Goal: Information Seeking & Learning: Learn about a topic

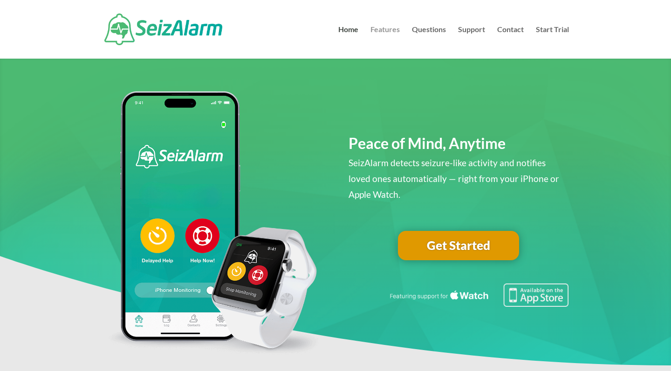
click at [382, 30] on link "Features" at bounding box center [384, 42] width 29 height 33
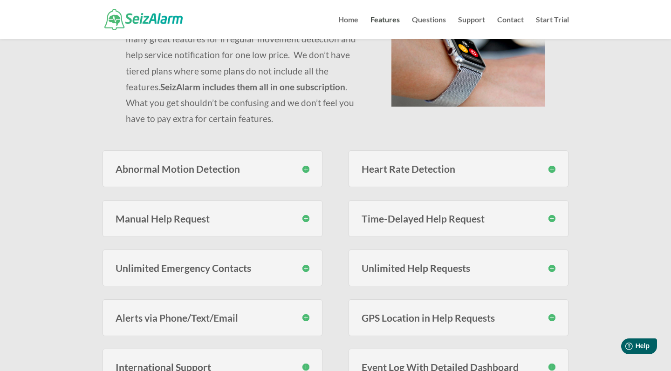
scroll to position [133, 0]
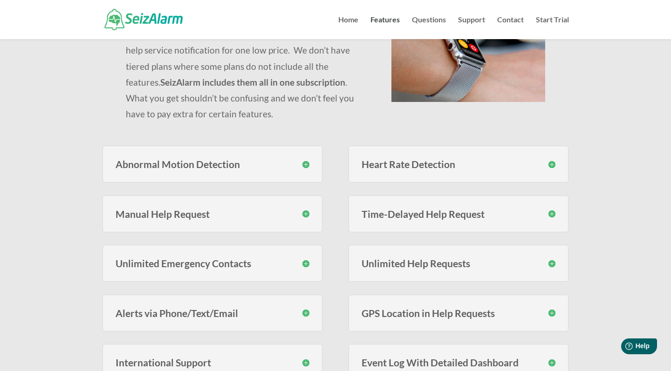
click at [304, 164] on h3 "Abnormal Motion Detection" at bounding box center [213, 164] width 194 height 10
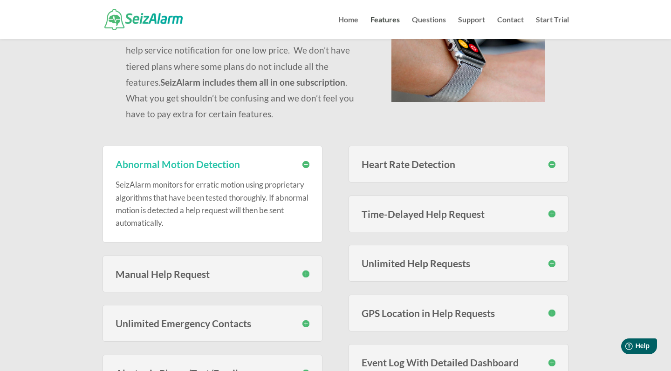
click at [552, 164] on h3 "Heart Rate Detection" at bounding box center [459, 164] width 194 height 10
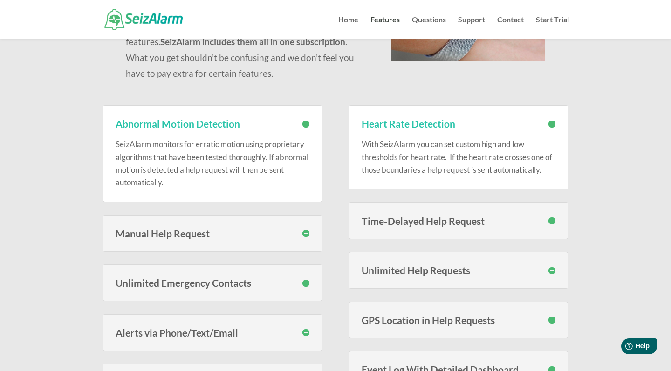
scroll to position [188, 0]
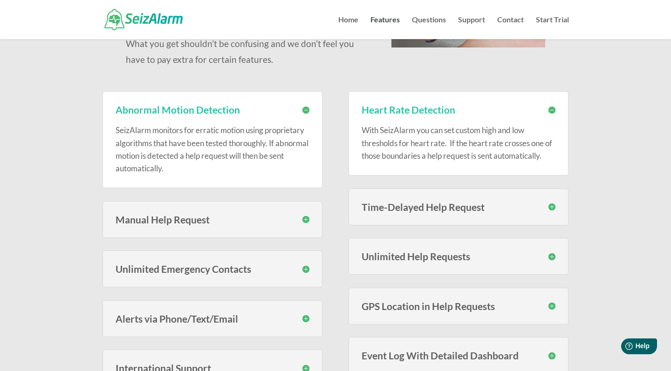
click at [301, 218] on h3 "Manual Help Request" at bounding box center [213, 220] width 194 height 10
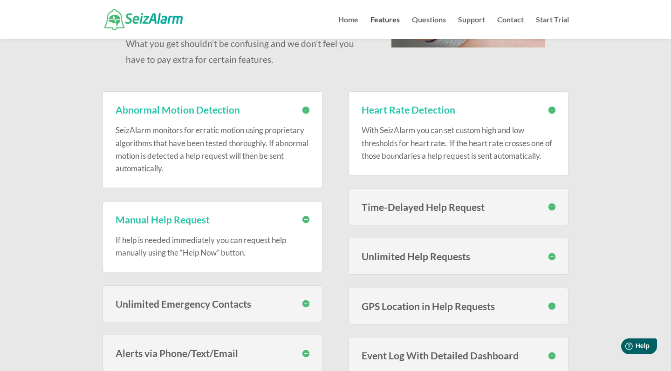
click at [549, 205] on h3 "Time-Delayed Help Request" at bounding box center [459, 207] width 194 height 10
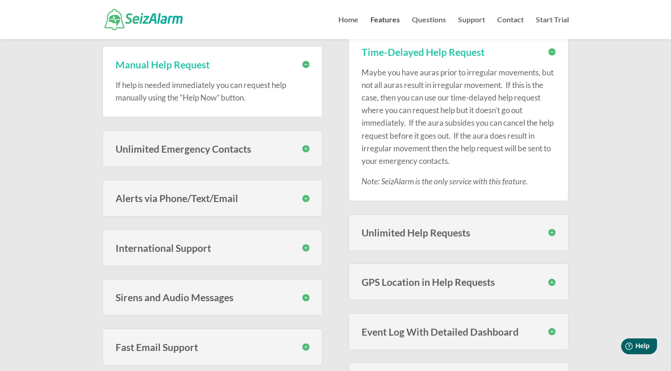
scroll to position [340, 0]
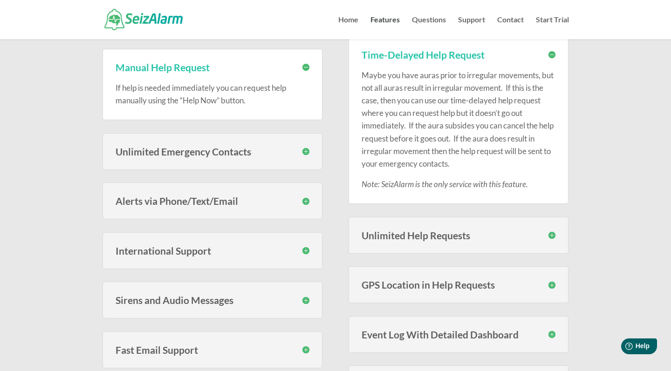
click at [307, 149] on h3 "Unlimited Emergency Contacts" at bounding box center [213, 152] width 194 height 10
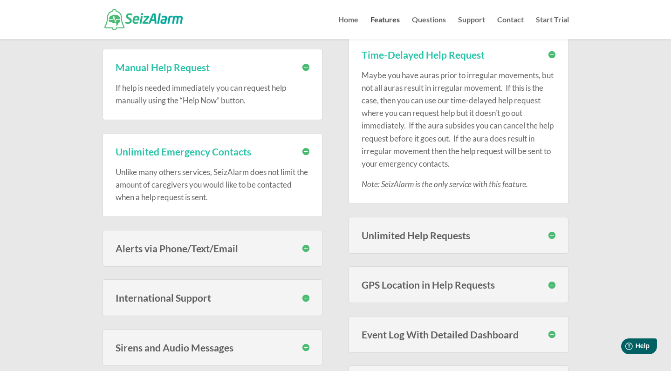
click at [304, 246] on h3 "Alerts via Phone/Text/Email" at bounding box center [213, 249] width 194 height 10
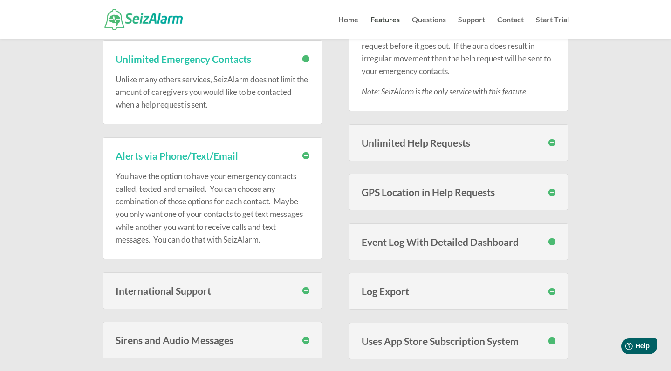
scroll to position [434, 0]
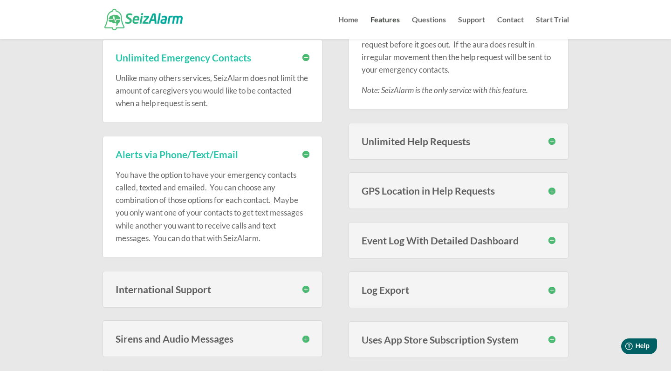
click at [547, 138] on h3 "Unlimited Help Requests" at bounding box center [459, 142] width 194 height 10
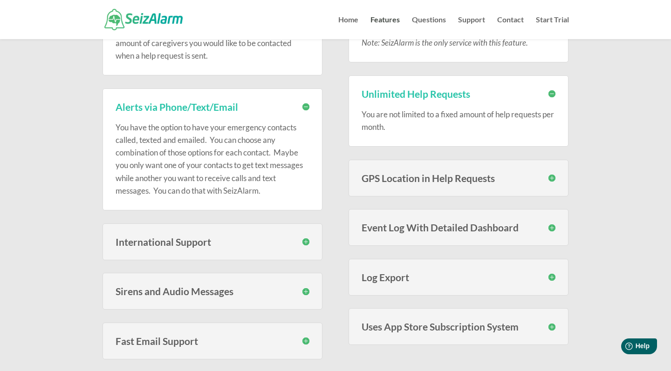
scroll to position [486, 0]
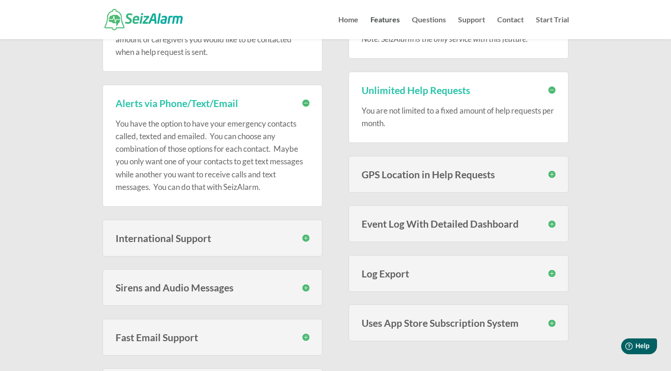
click at [552, 171] on h3 "GPS Location in Help Requests" at bounding box center [459, 175] width 194 height 10
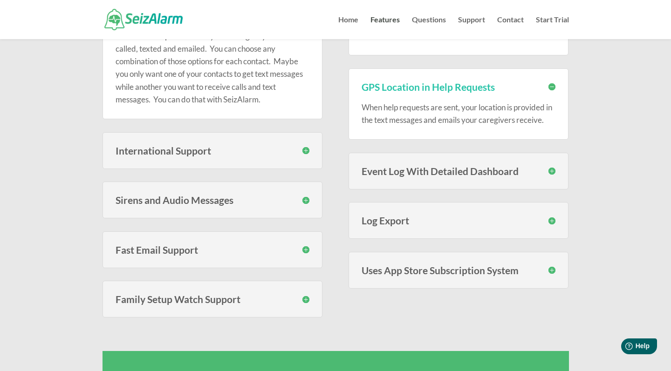
scroll to position [578, 0]
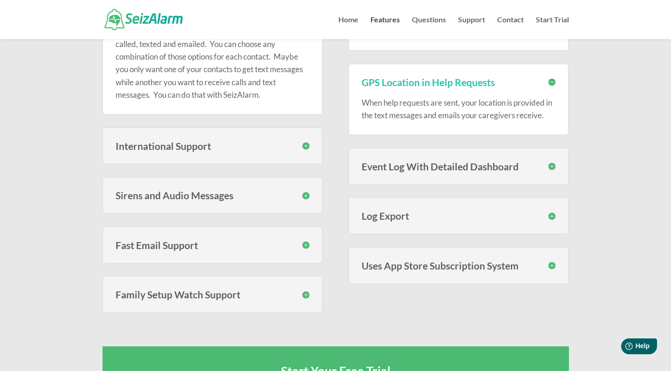
click at [303, 144] on h3 "International Support" at bounding box center [213, 146] width 194 height 10
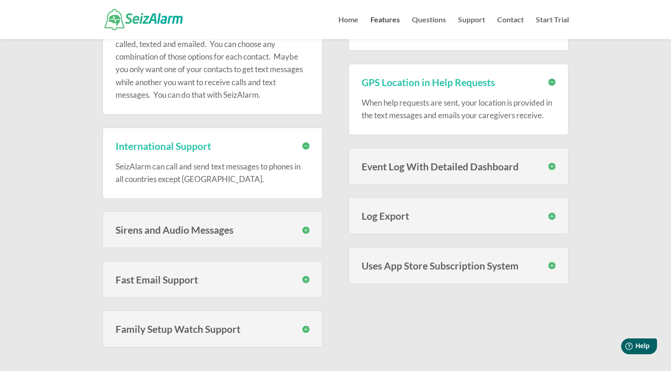
click at [550, 164] on h3 "Event Log With Detailed Dashboard" at bounding box center [459, 167] width 194 height 10
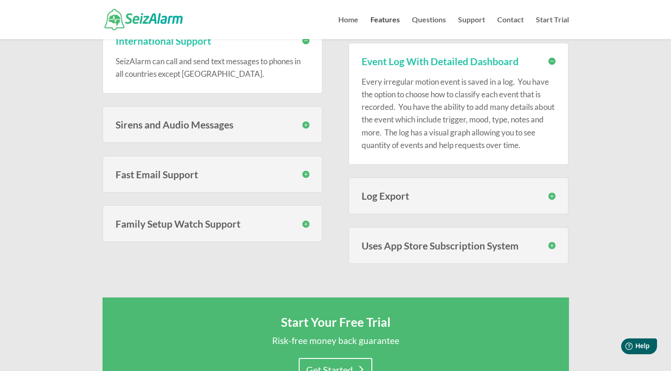
scroll to position [685, 0]
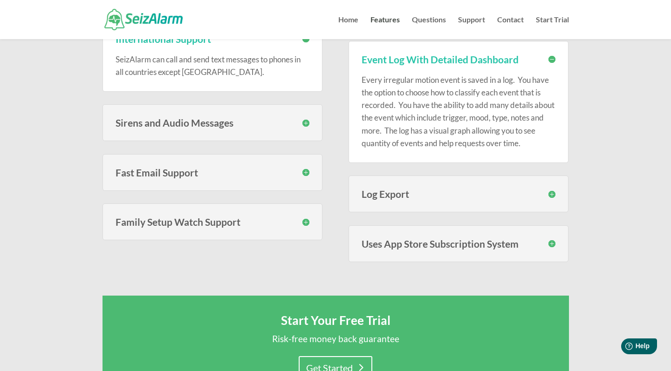
click at [305, 118] on h3 "Sirens and Audio Messages" at bounding box center [213, 123] width 194 height 10
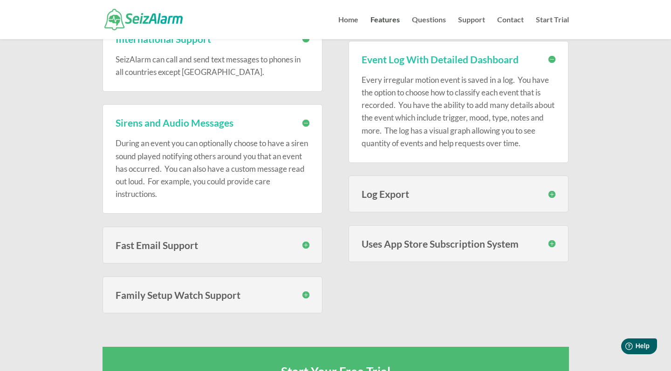
click at [306, 121] on h3 "Sirens and Audio Messages" at bounding box center [213, 123] width 194 height 10
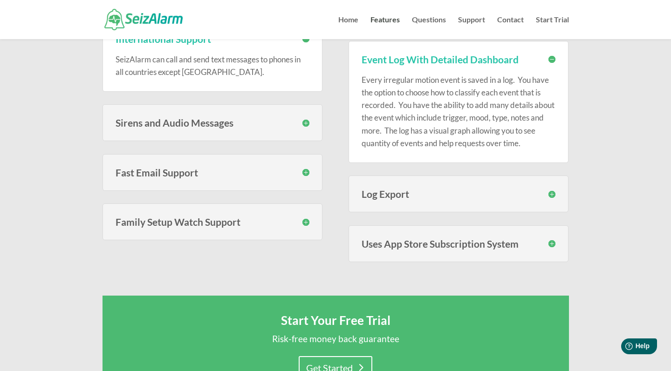
click at [306, 121] on h3 "Sirens and Audio Messages" at bounding box center [213, 123] width 194 height 10
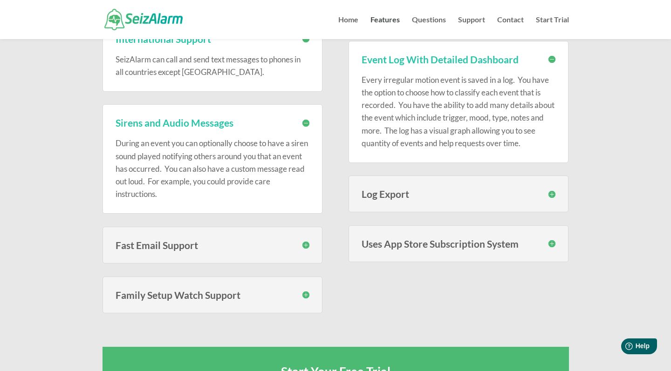
click at [306, 241] on h3 "Fast Email Support" at bounding box center [213, 245] width 194 height 10
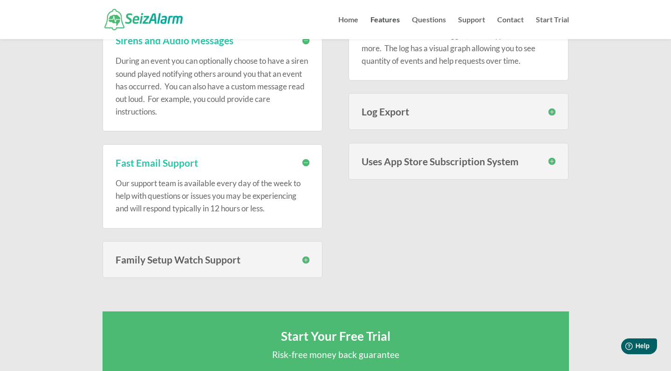
scroll to position [768, 0]
click at [308, 256] on h3 "Family Setup Watch Support" at bounding box center [213, 259] width 194 height 10
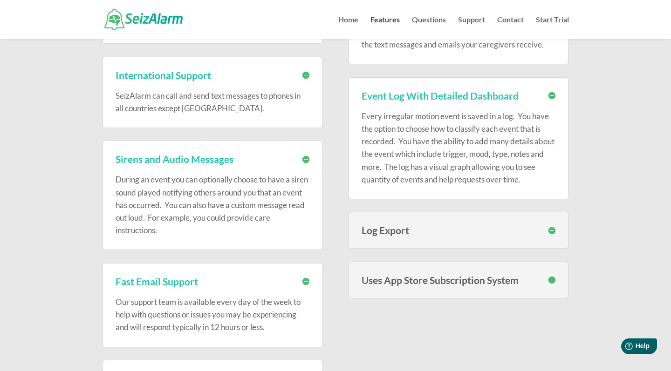
scroll to position [650, 0]
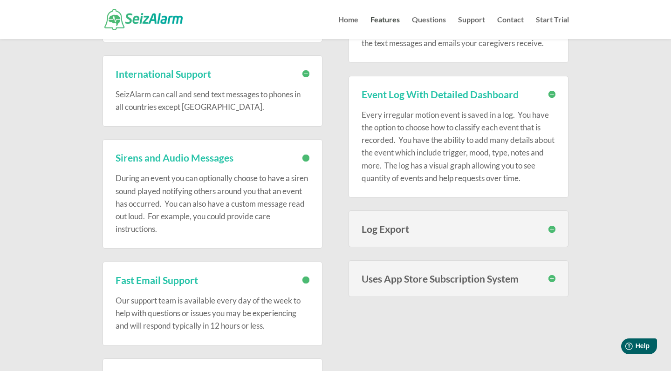
click at [548, 227] on h3 "Log Export" at bounding box center [459, 229] width 194 height 10
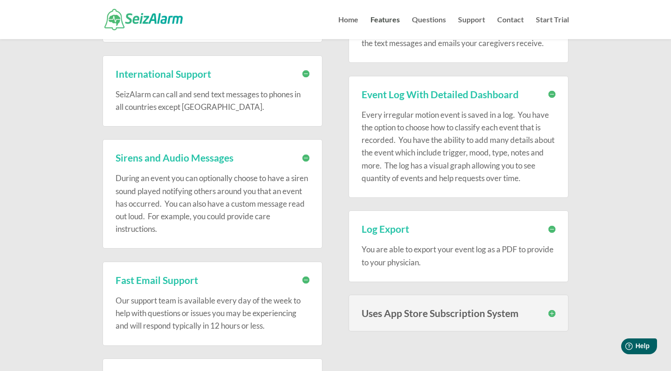
click at [551, 312] on h3 "Uses App Store Subscription System" at bounding box center [459, 313] width 194 height 10
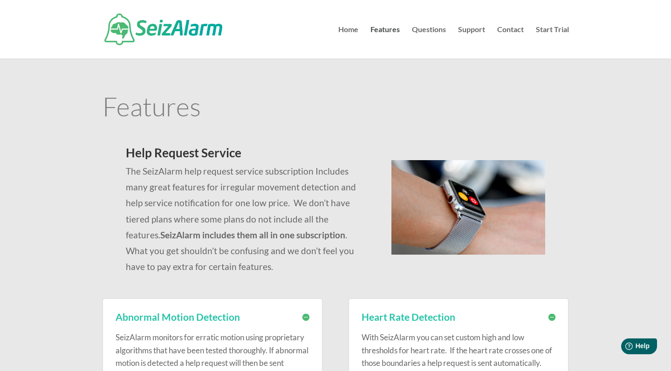
scroll to position [0, 0]
click at [424, 31] on link "Questions" at bounding box center [429, 42] width 34 height 33
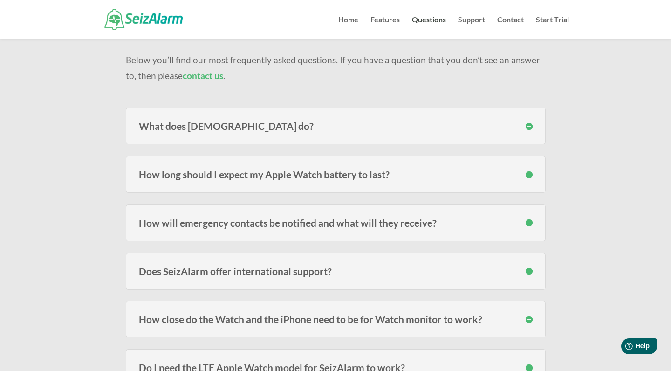
scroll to position [74, 0]
click at [527, 174] on h3 "How long should I expect my Apple Watch battery to last?" at bounding box center [336, 176] width 394 height 10
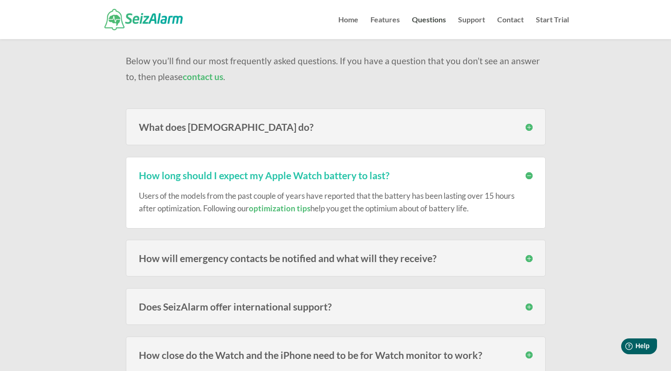
click at [527, 175] on h3 "How long should I expect my Apple Watch battery to last?" at bounding box center [336, 176] width 394 height 10
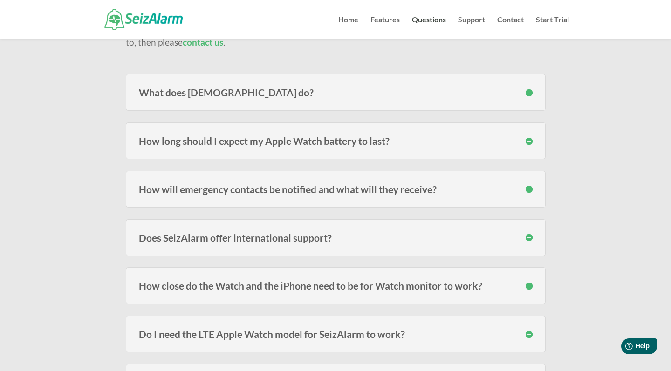
scroll to position [109, 0]
click at [528, 189] on h3 "How will emergency contacts be notified and what will they receive?" at bounding box center [336, 189] width 394 height 10
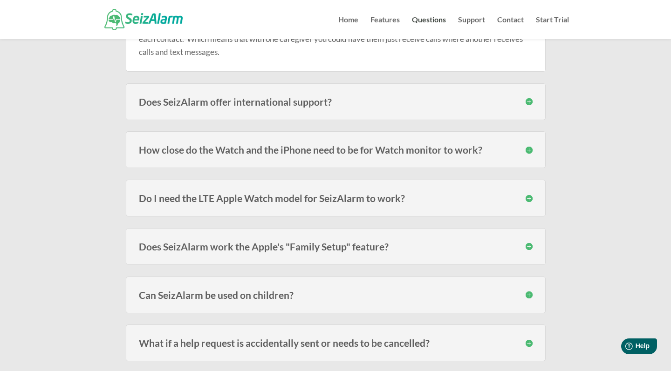
scroll to position [308, 0]
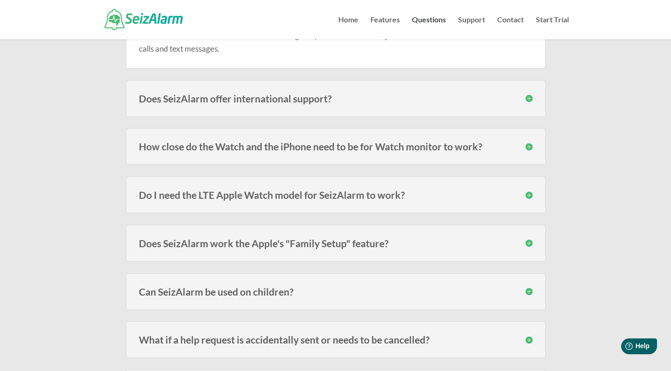
click at [529, 194] on h3 "Do I need the LTE Apple Watch model for SeizAlarm to work?" at bounding box center [336, 195] width 394 height 10
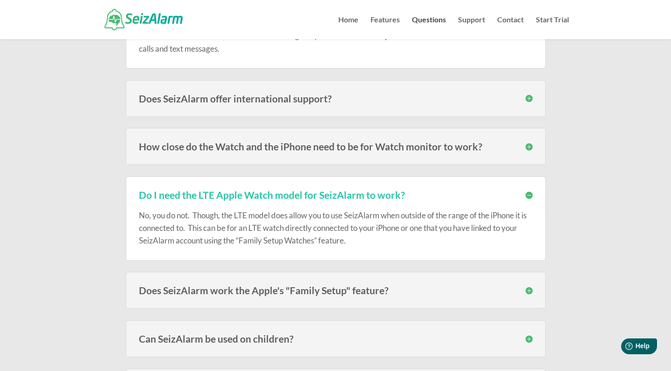
click at [529, 194] on h3 "Do I need the LTE Apple Watch model for SeizAlarm to work?" at bounding box center [336, 195] width 394 height 10
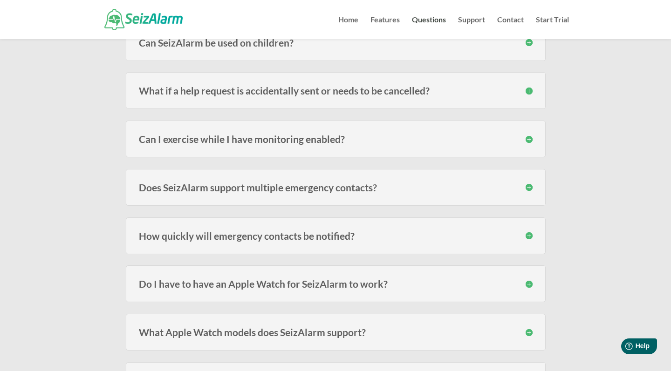
scroll to position [561, 0]
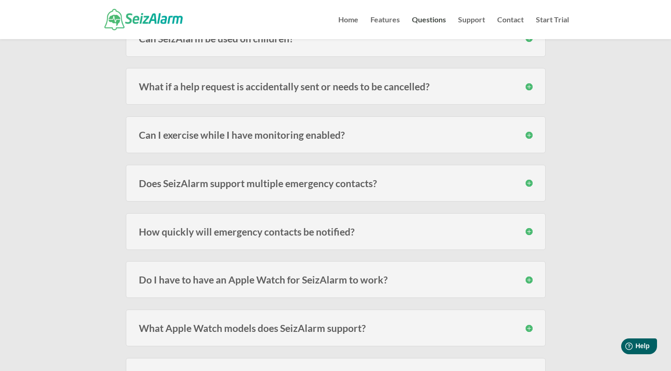
click at [530, 134] on h3 "Can I exercise while I have monitoring enabled?" at bounding box center [336, 135] width 394 height 10
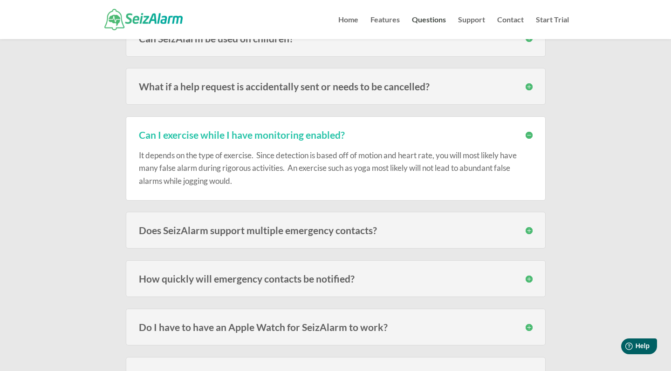
click at [530, 134] on h3 "Can I exercise while I have monitoring enabled?" at bounding box center [336, 135] width 394 height 10
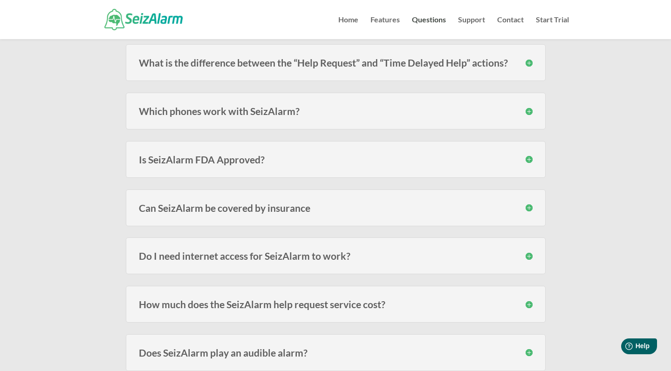
scroll to position [1022, 0]
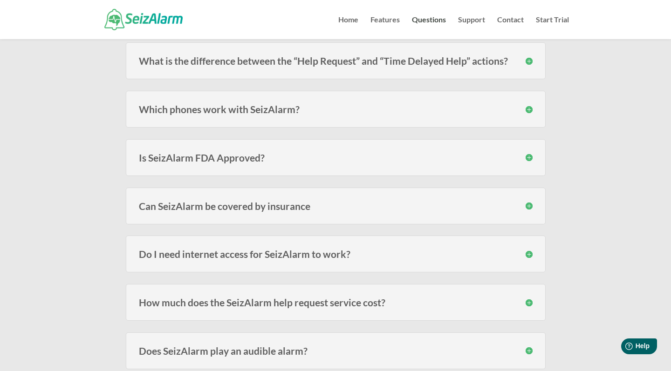
click at [527, 158] on h3 "Is SeizAlarm FDA Approved?" at bounding box center [336, 158] width 394 height 10
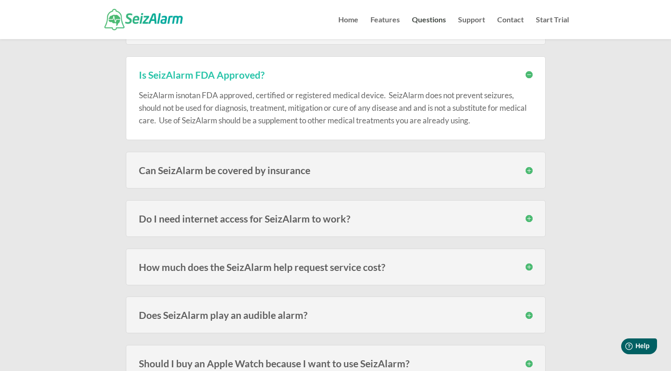
scroll to position [1107, 0]
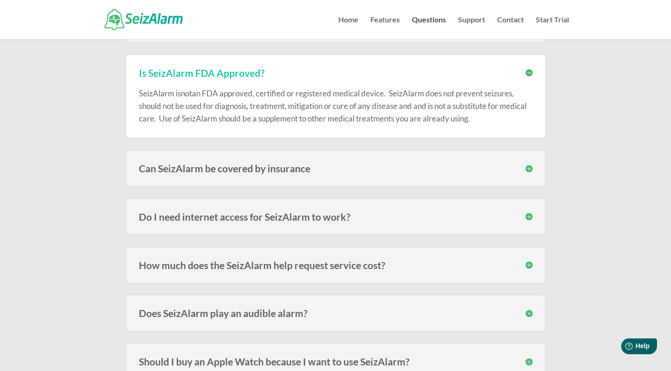
click at [525, 168] on h3 "Can SeizAlarm be covered by insurance" at bounding box center [336, 169] width 394 height 10
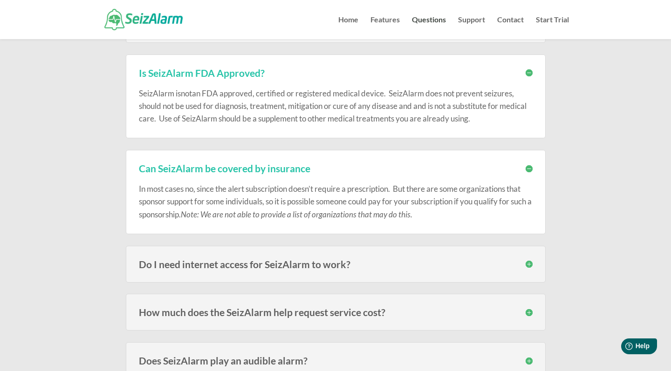
click at [525, 168] on h3 "Can SeizAlarm be covered by insurance" at bounding box center [336, 169] width 394 height 10
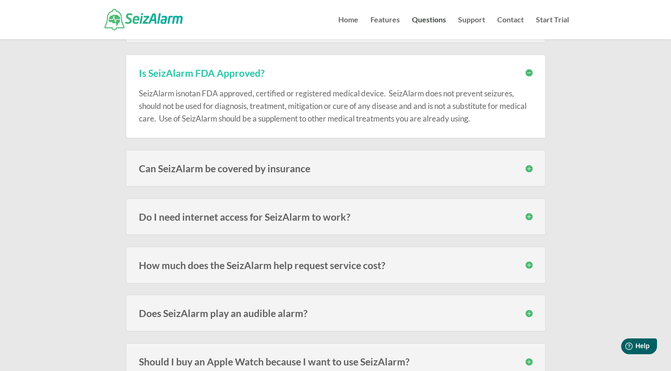
click at [530, 266] on h3 "How much does the SeizAlarm help request service cost?" at bounding box center [336, 265] width 394 height 10
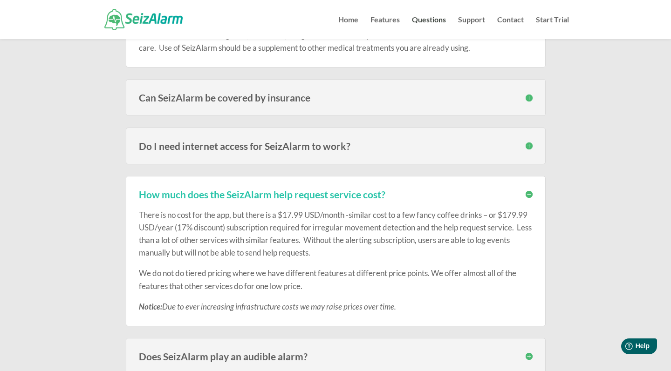
scroll to position [1179, 0]
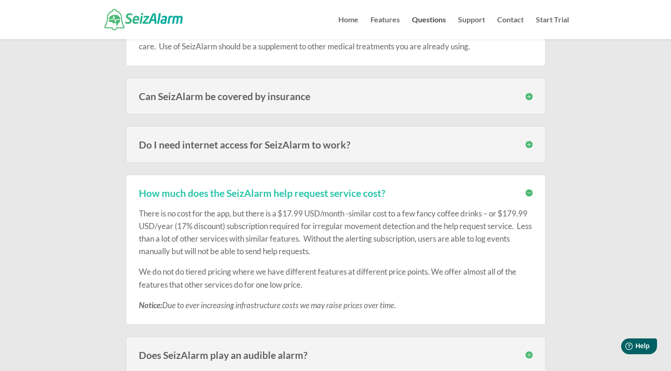
click at [526, 188] on h3 "How much does the SeizAlarm help request service cost?" at bounding box center [336, 193] width 394 height 10
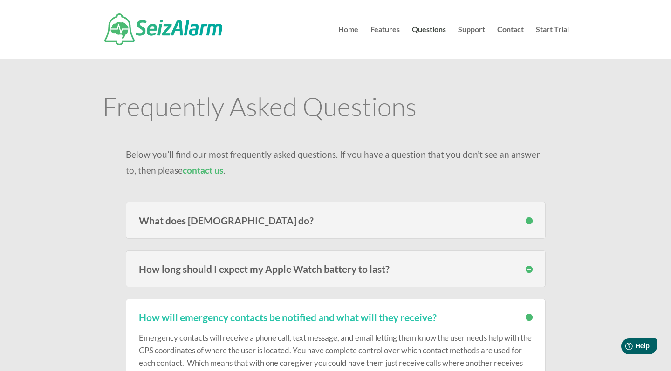
scroll to position [0, 0]
click at [542, 31] on link "Start Trial" at bounding box center [552, 42] width 33 height 33
